Goal: Navigation & Orientation: Understand site structure

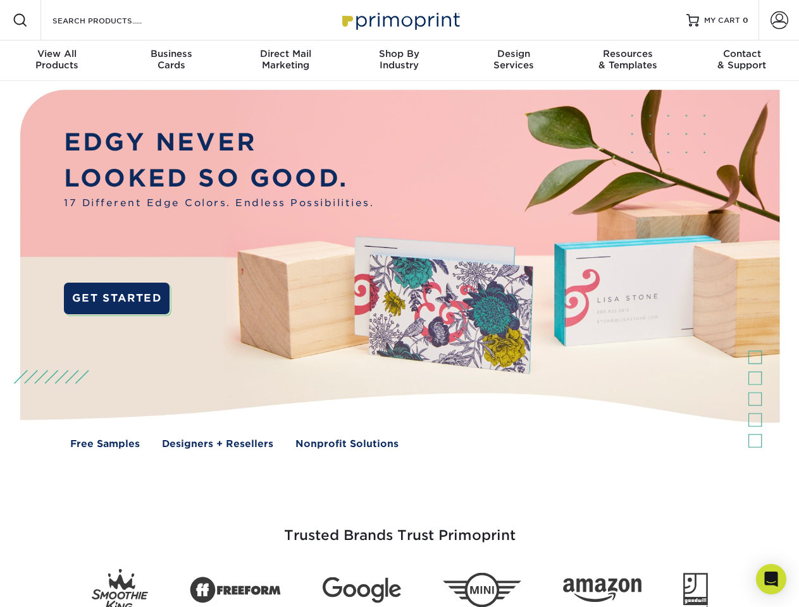
click at [399, 304] on img at bounding box center [399, 278] width 791 height 395
click at [20, 20] on span at bounding box center [20, 20] width 15 height 15
click at [779, 20] on span at bounding box center [780, 20] width 18 height 18
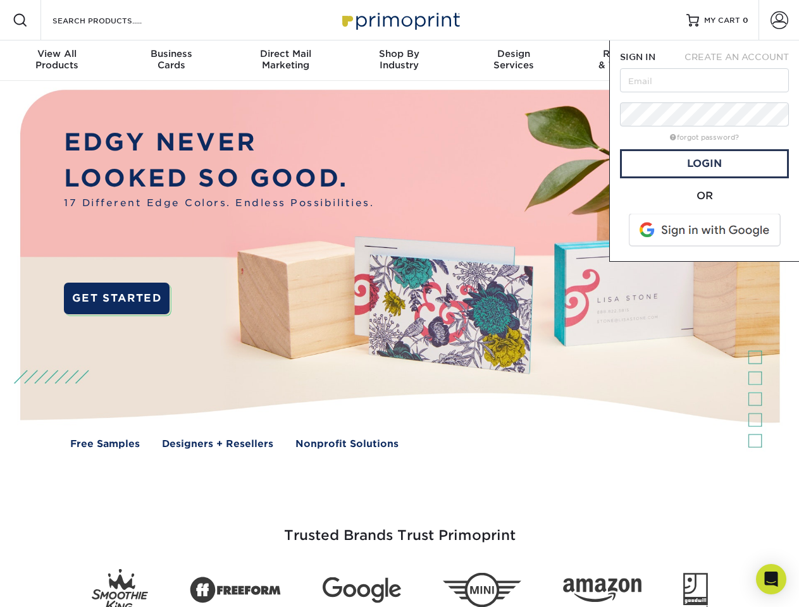
click at [57, 61] on div "View All Products" at bounding box center [57, 59] width 114 height 23
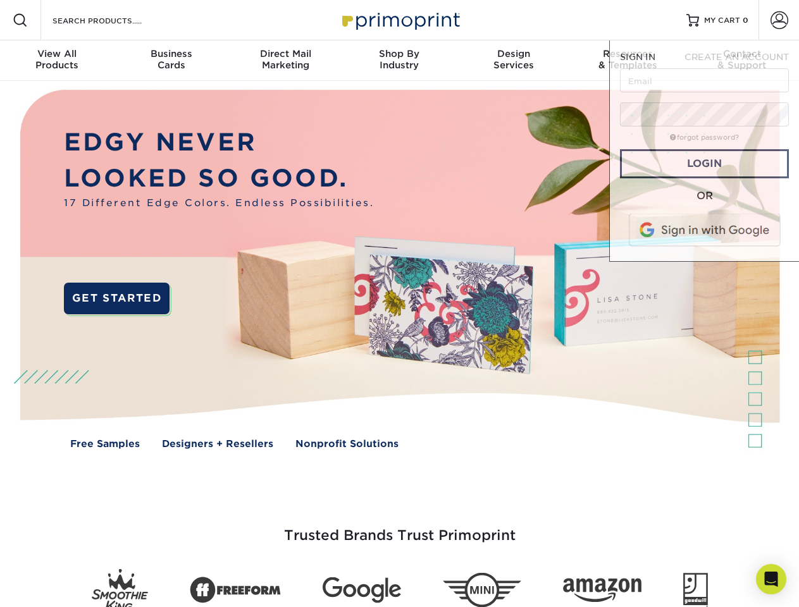
click at [171, 61] on div "Business Cards" at bounding box center [171, 59] width 114 height 23
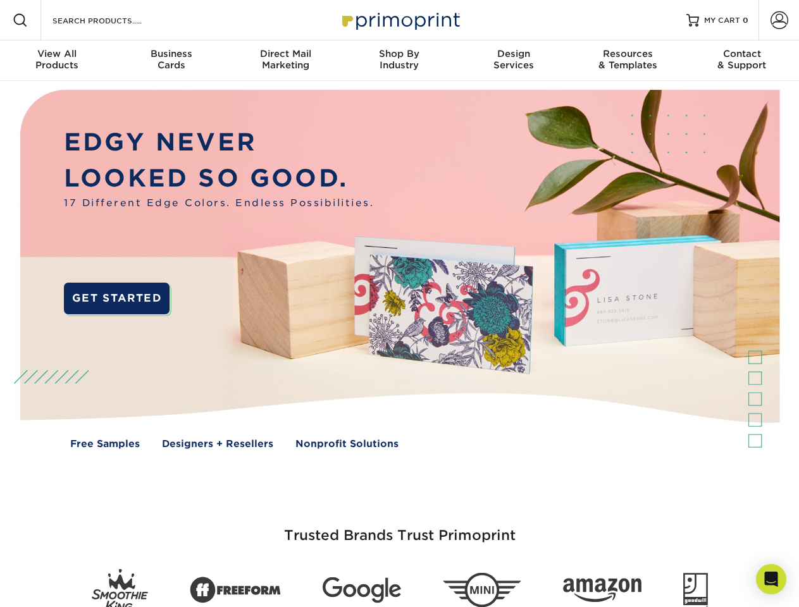
click at [285, 61] on div "Direct Mail Marketing" at bounding box center [285, 59] width 114 height 23
click at [399, 61] on div "Shop By Industry" at bounding box center [399, 59] width 114 height 23
click at [514, 61] on div "Design Services" at bounding box center [514, 59] width 114 height 23
click at [628, 61] on div "Resources & Templates" at bounding box center [628, 59] width 114 height 23
click at [742, 61] on div "Contact & Support" at bounding box center [742, 59] width 114 height 23
